Goal: Task Accomplishment & Management: Use online tool/utility

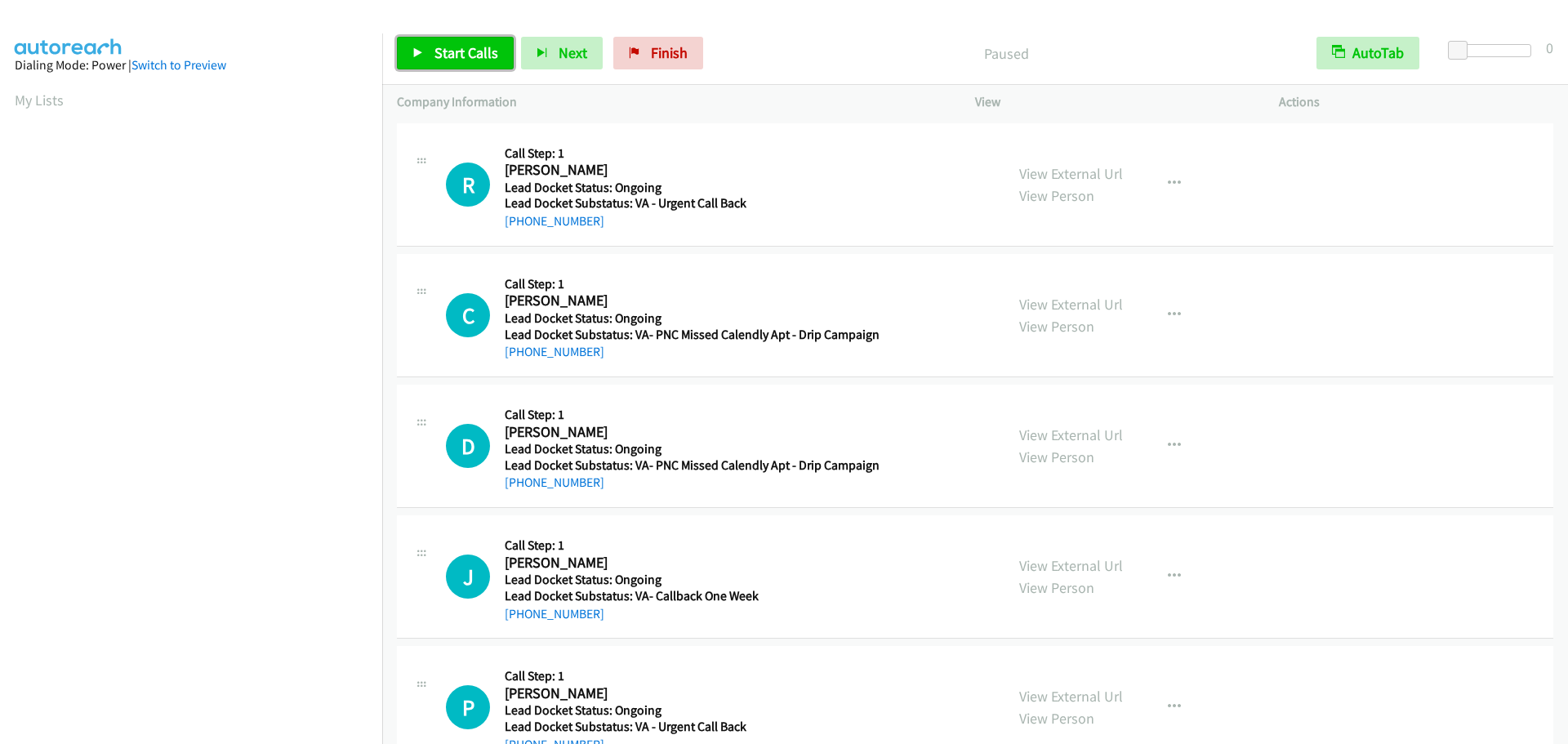
click at [427, 54] on link "Start Calls" at bounding box center [456, 53] width 117 height 32
click at [436, 62] on link "Start Calls" at bounding box center [456, 53] width 117 height 32
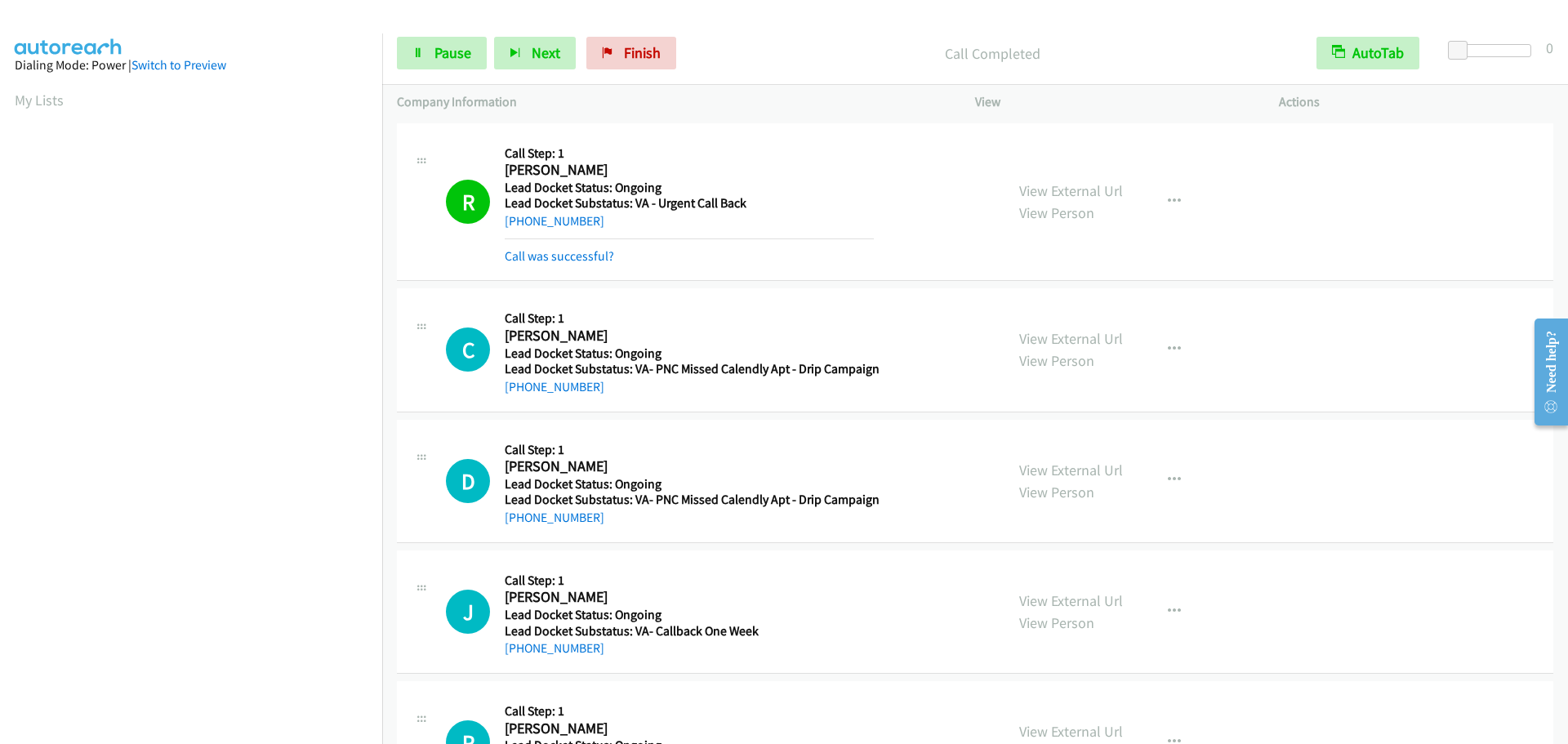
scroll to position [173, 0]
click at [638, 55] on span "Finish" at bounding box center [642, 52] width 37 height 19
